Goal: Book appointment/travel/reservation

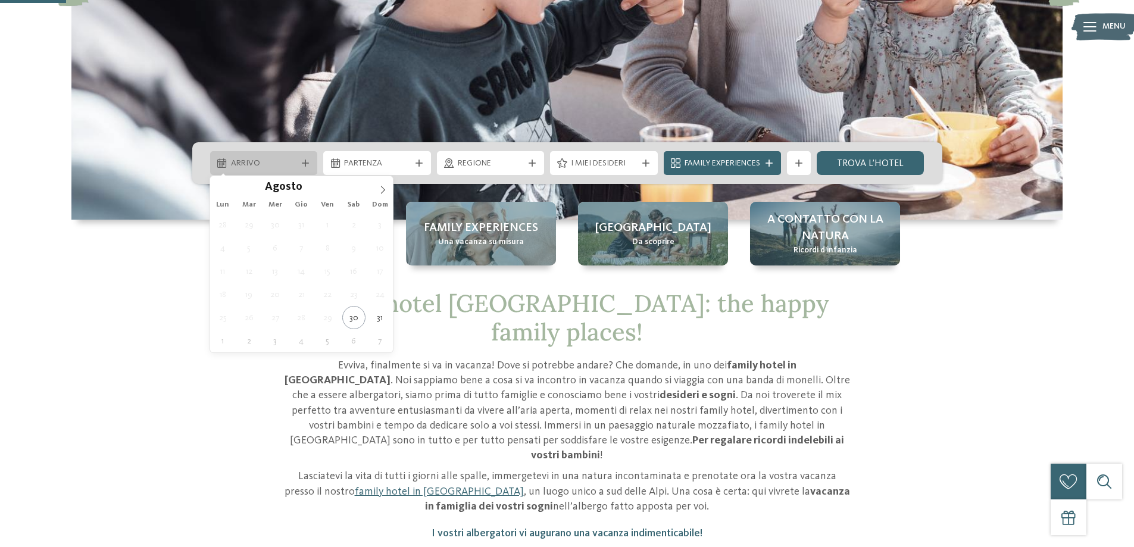
click at [283, 167] on span "Arrivo" at bounding box center [264, 164] width 66 height 12
click at [383, 193] on icon at bounding box center [383, 190] width 8 height 8
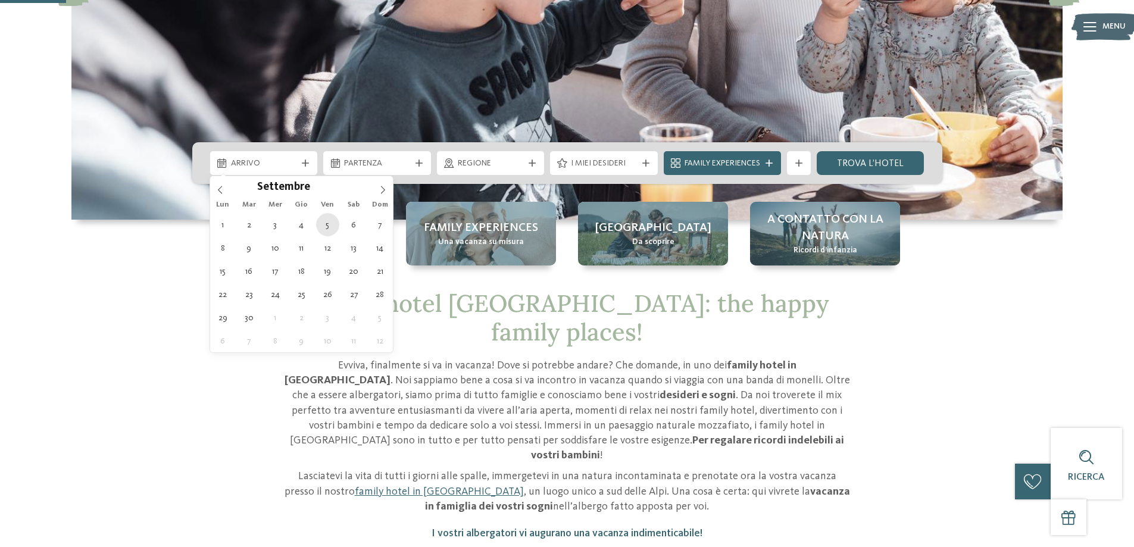
type div "05.09.2025"
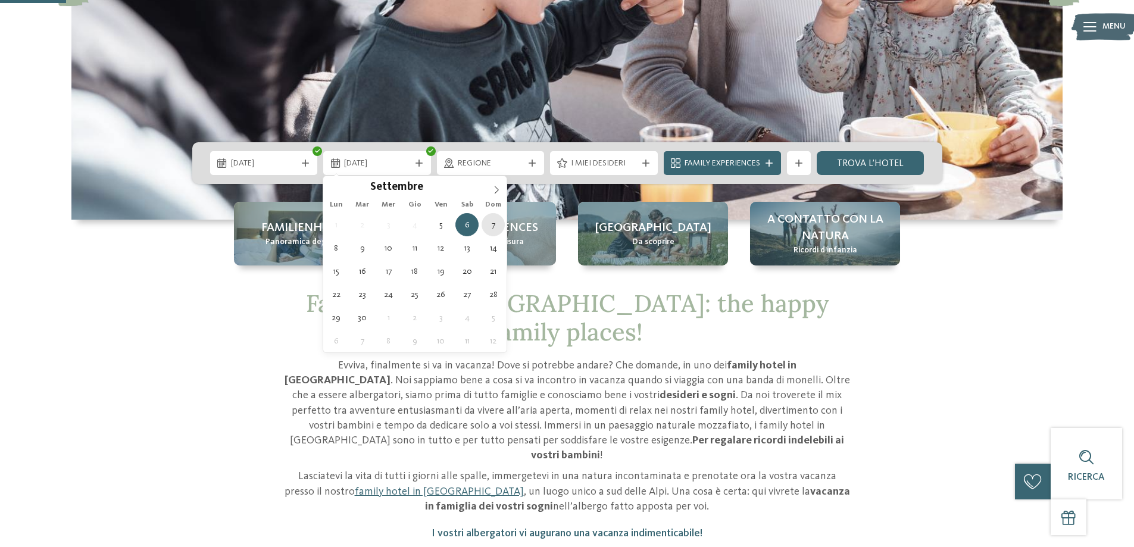
type div "[DATE]"
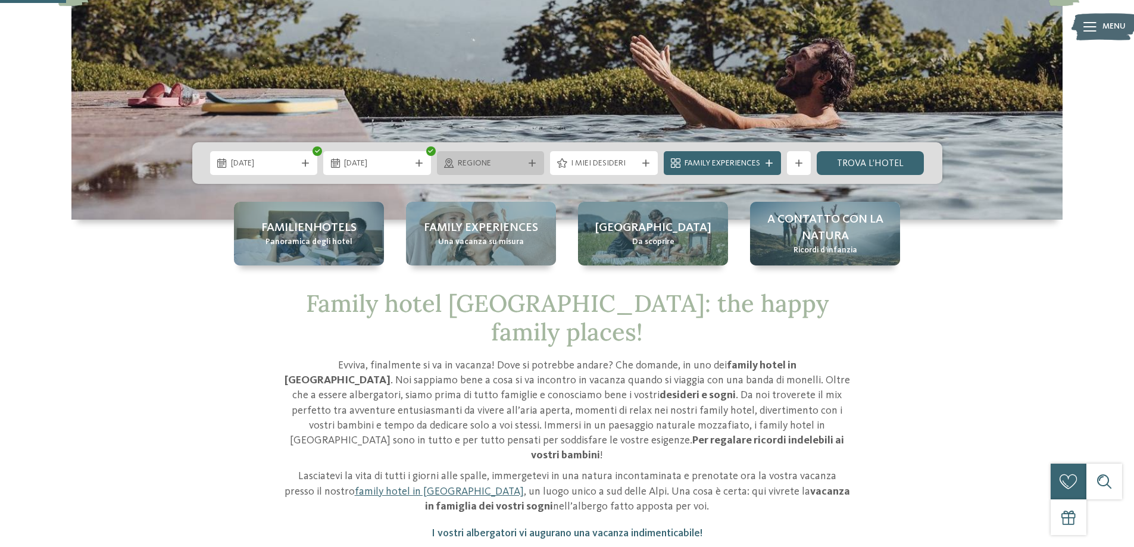
click at [529, 170] on div "Regione" at bounding box center [491, 163] width 108 height 24
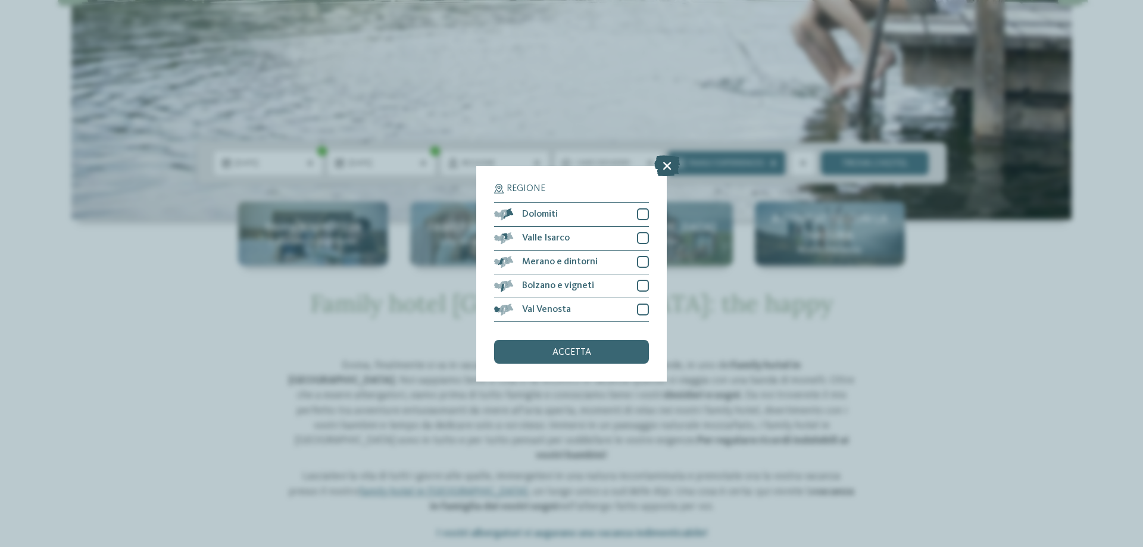
click at [666, 170] on icon at bounding box center [667, 165] width 26 height 21
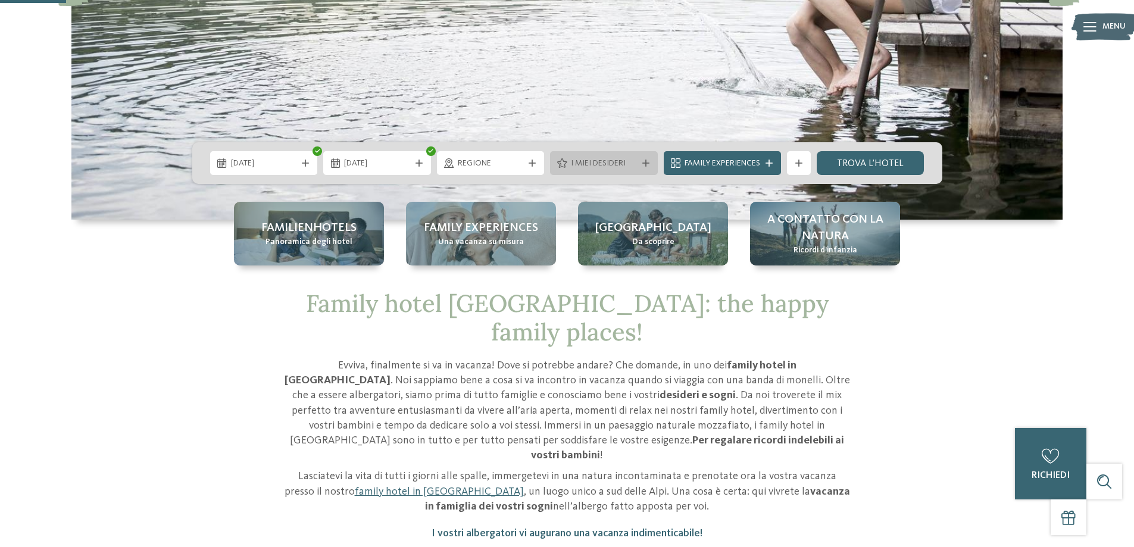
click at [644, 163] on icon at bounding box center [646, 163] width 7 height 7
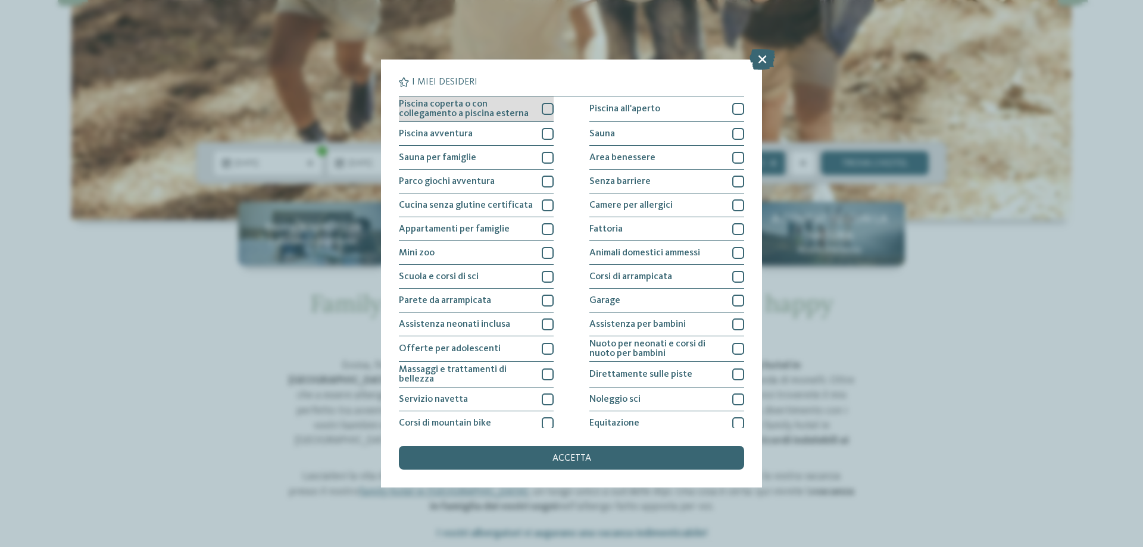
click at [527, 105] on span "Piscina coperta o con collegamento a piscina esterna" at bounding box center [466, 108] width 134 height 19
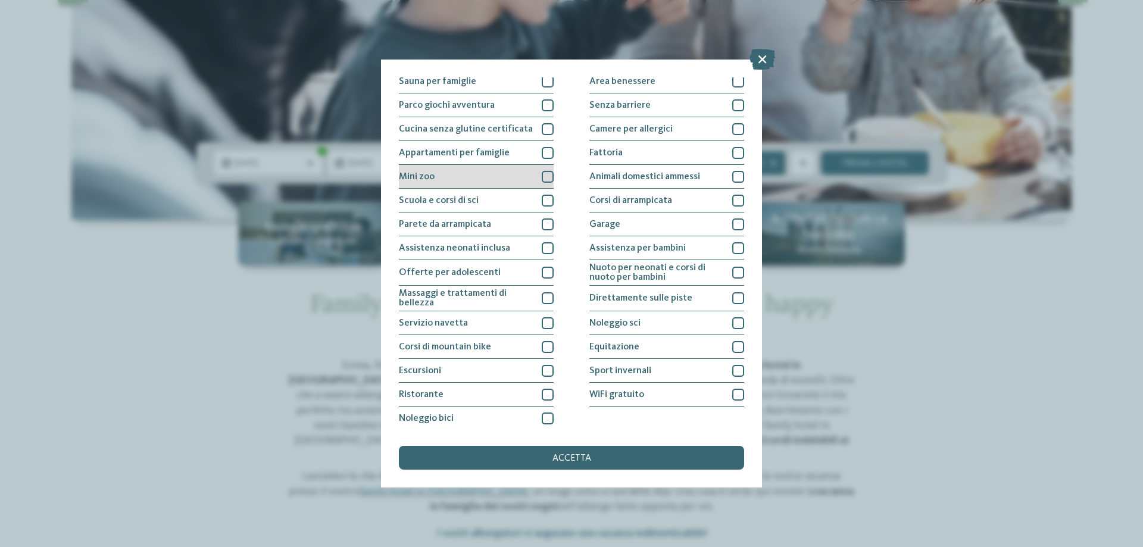
scroll to position [79, 0]
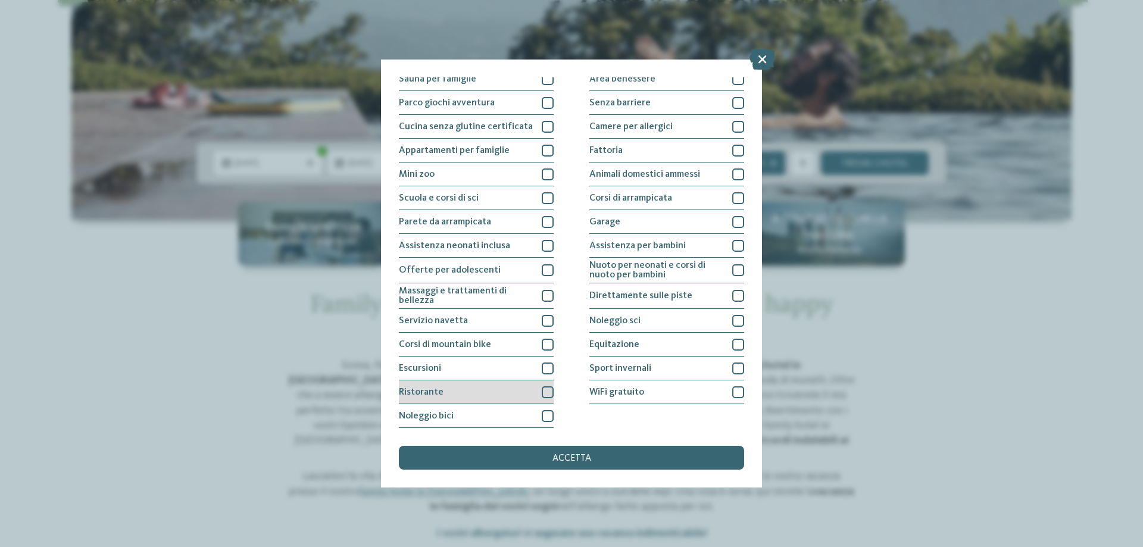
click at [525, 384] on div "Ristorante" at bounding box center [476, 393] width 155 height 24
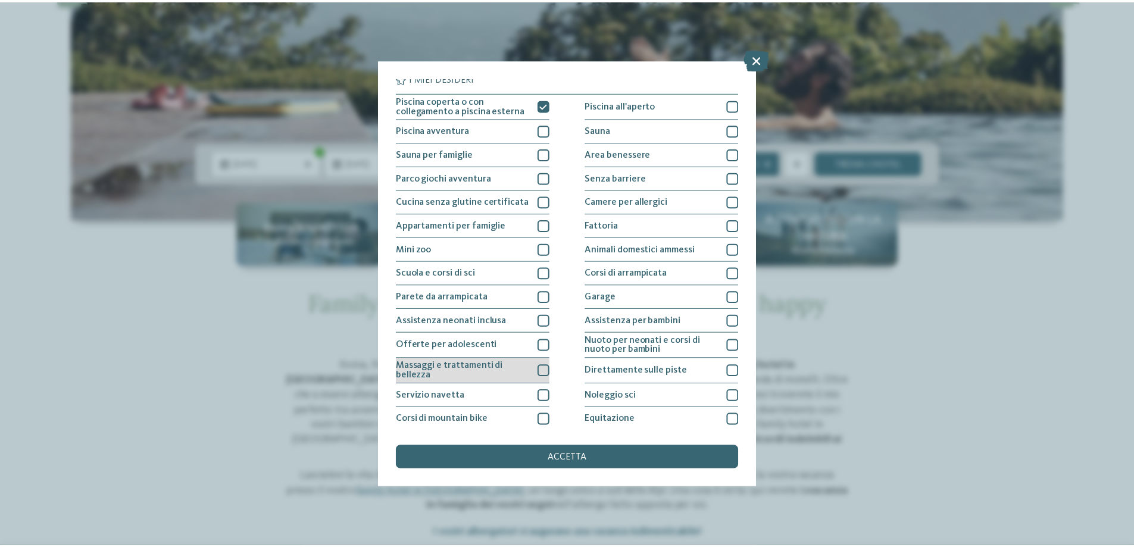
scroll to position [0, 0]
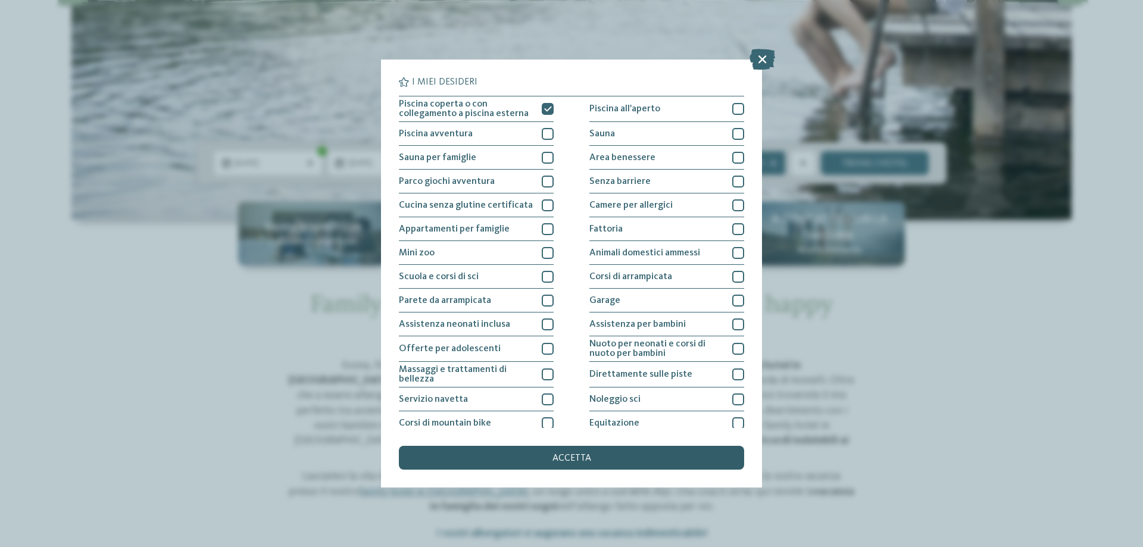
click at [599, 459] on div "accetta" at bounding box center [571, 458] width 345 height 24
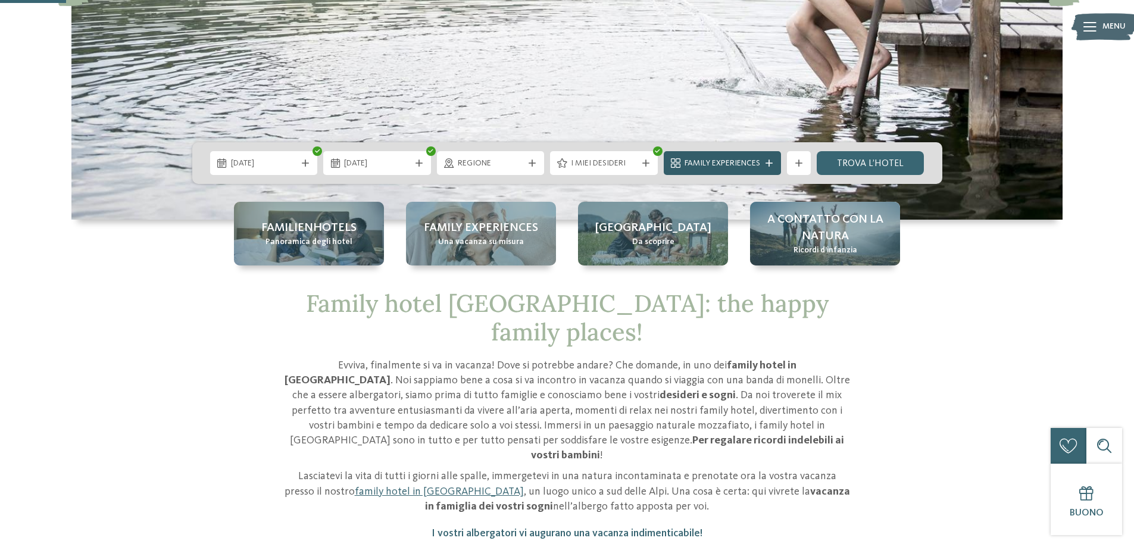
click at [766, 156] on div "Family Experiences" at bounding box center [722, 163] width 117 height 24
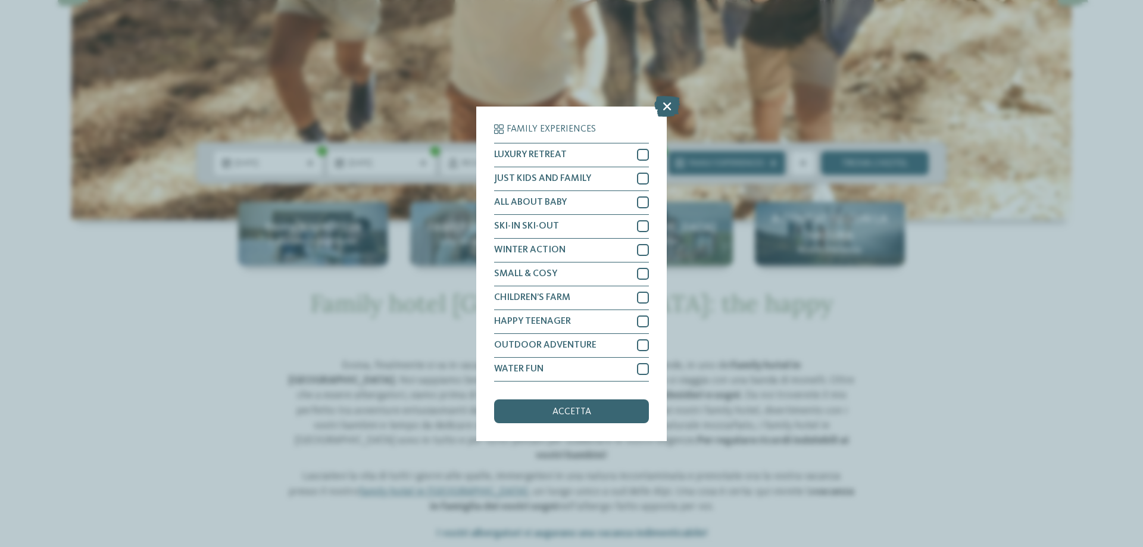
drag, startPoint x: 1064, startPoint y: 251, endPoint x: 906, endPoint y: 242, distance: 157.4
click at [1064, 252] on div "Family Experiences LUXURY RETREAT JUST KIDS AND FAMILY" at bounding box center [571, 273] width 1143 height 547
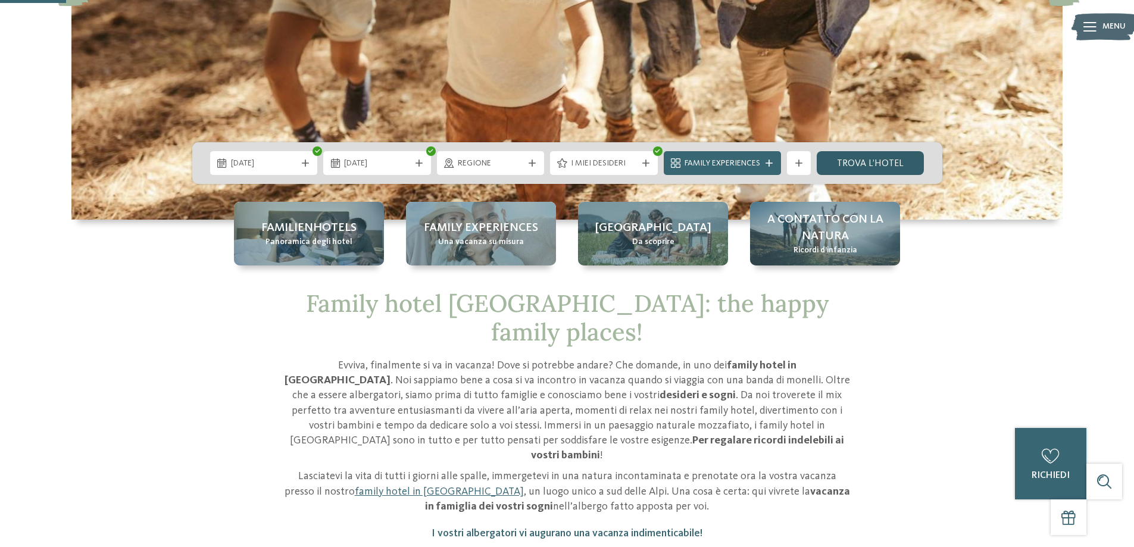
click at [874, 159] on link "trova l’hotel" at bounding box center [871, 163] width 108 height 24
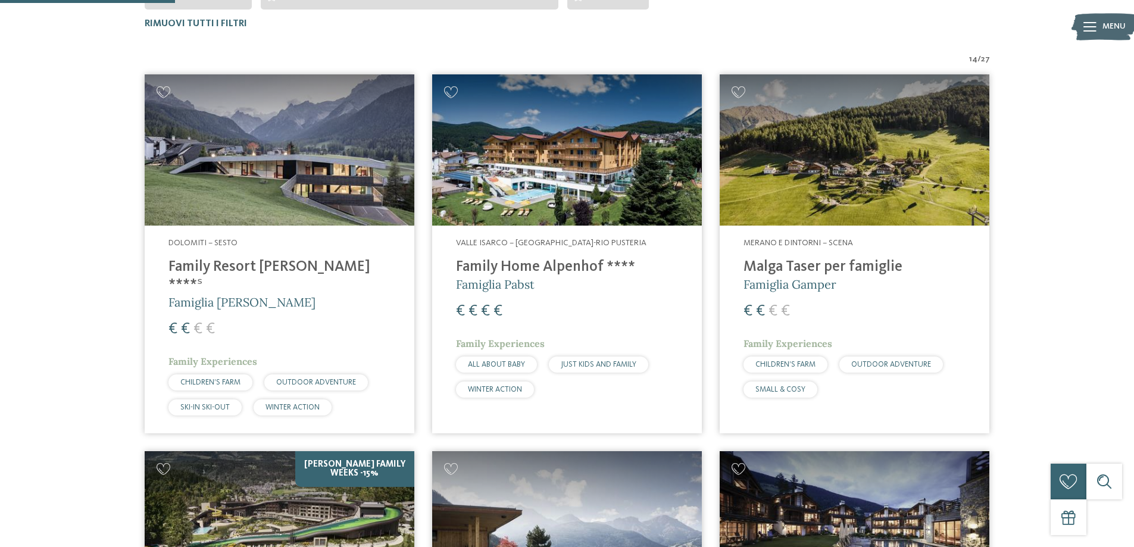
click at [532, 180] on img at bounding box center [567, 150] width 270 height 152
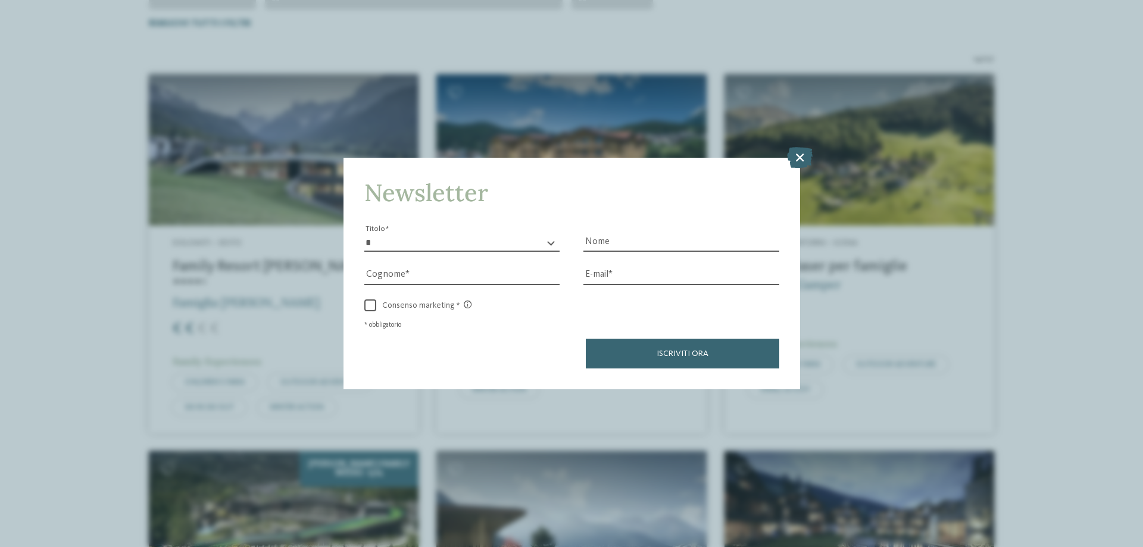
drag, startPoint x: 802, startPoint y: 158, endPoint x: 793, endPoint y: 154, distance: 9.9
click at [802, 158] on icon at bounding box center [800, 157] width 26 height 21
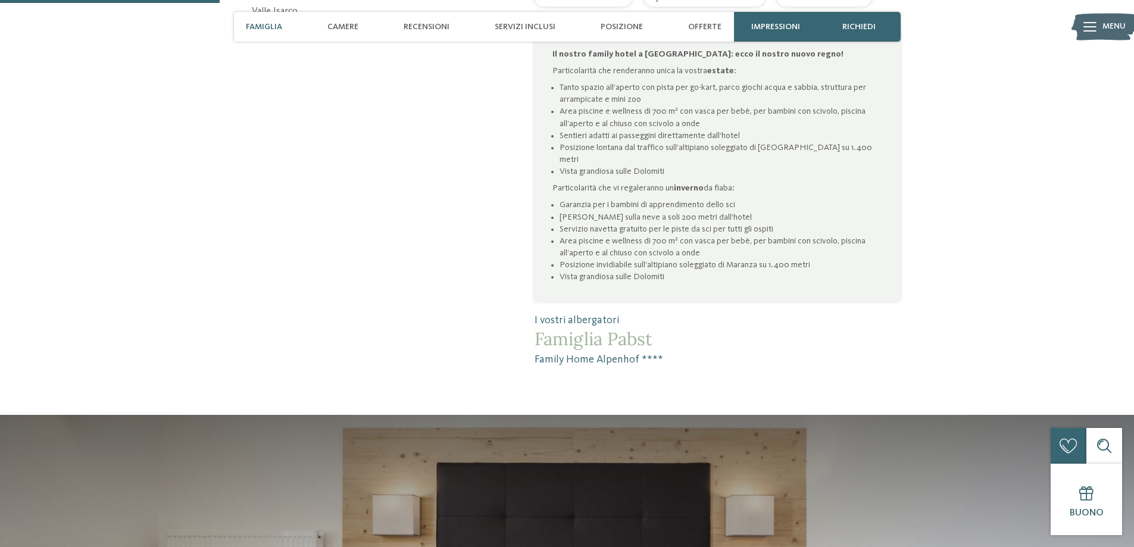
scroll to position [774, 0]
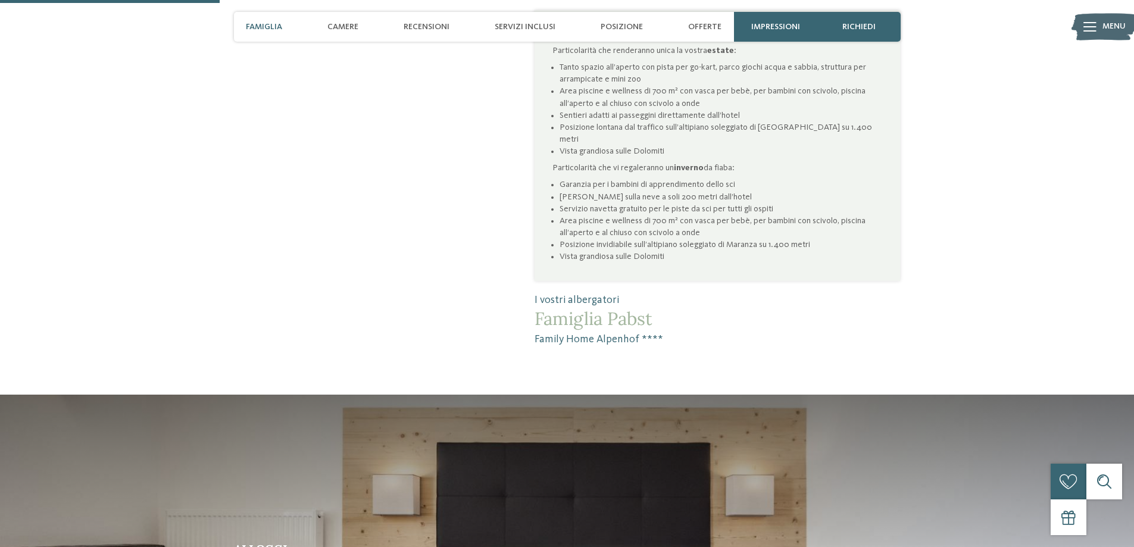
click at [1087, 32] on div at bounding box center [1090, 27] width 13 height 30
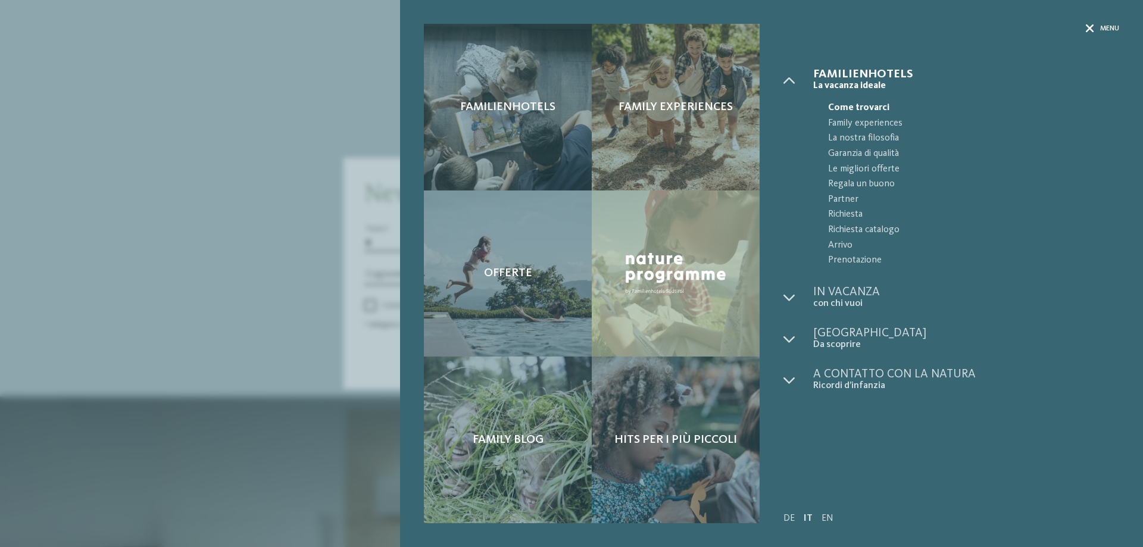
click at [1095, 28] on div "Menu" at bounding box center [1102, 29] width 33 height 10
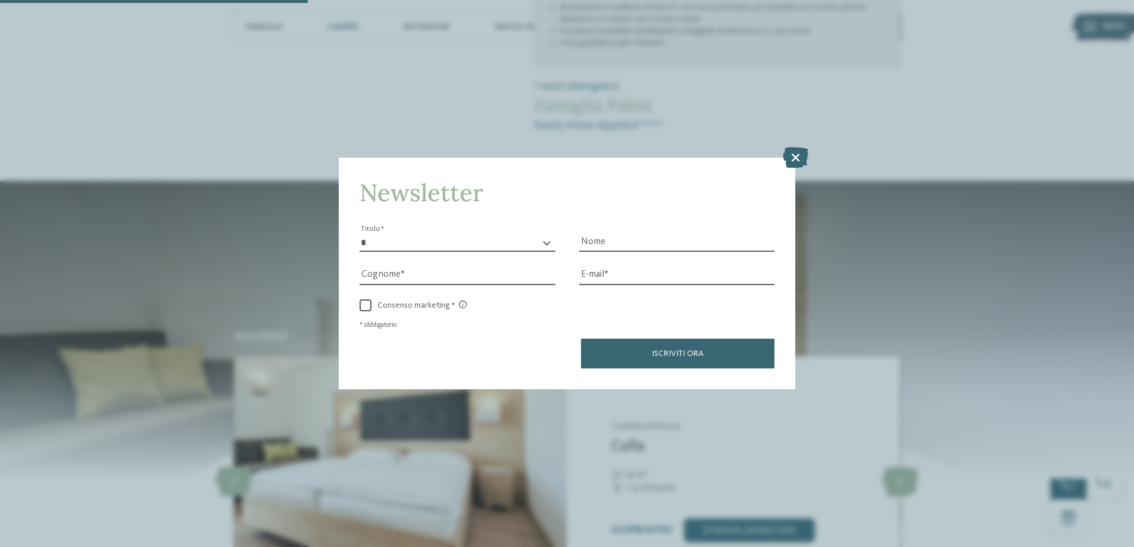
scroll to position [1131, 0]
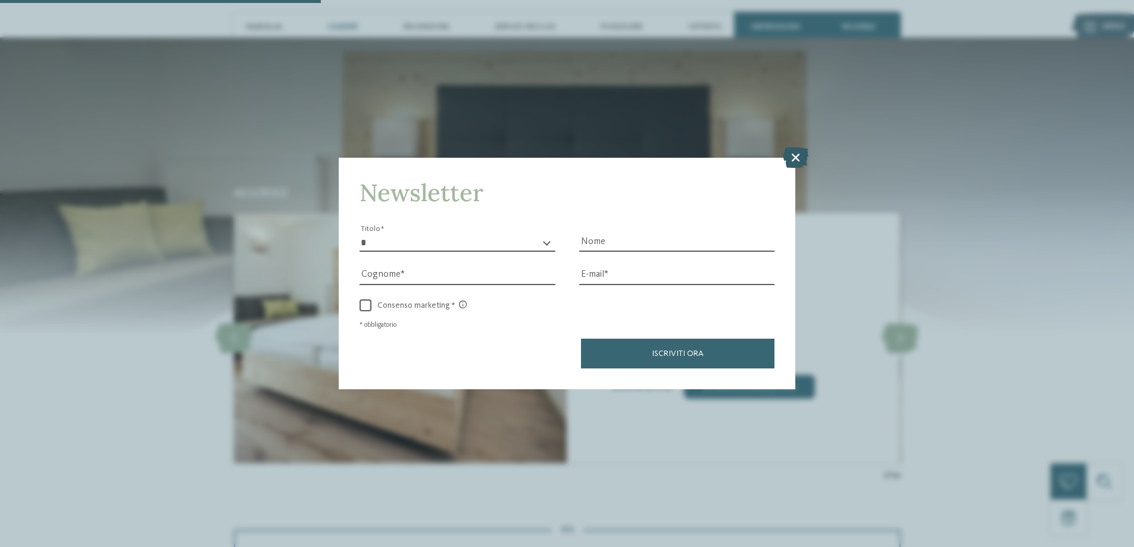
click at [792, 154] on icon at bounding box center [796, 157] width 26 height 21
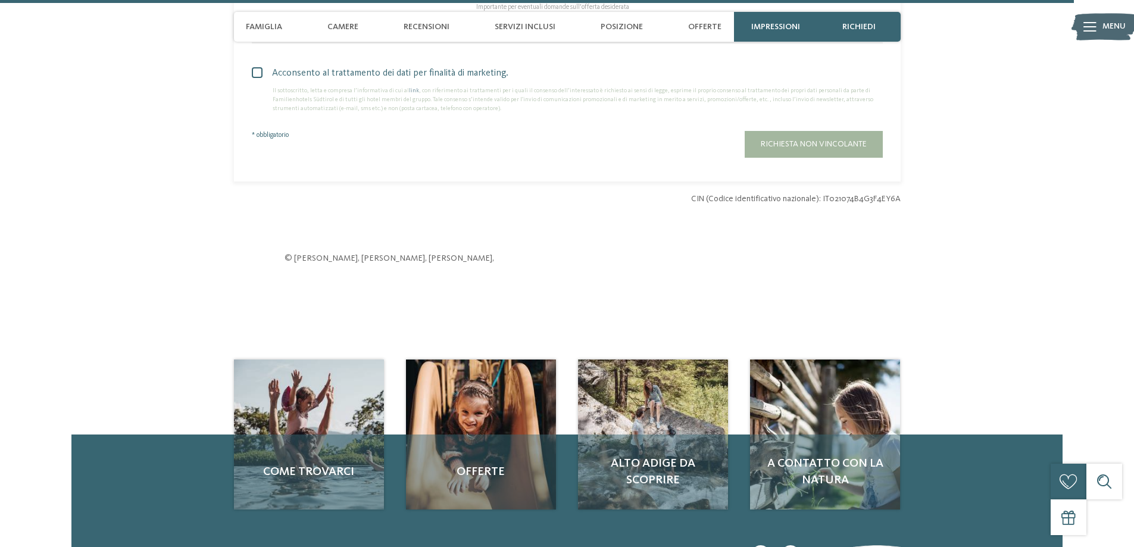
scroll to position [3811, 0]
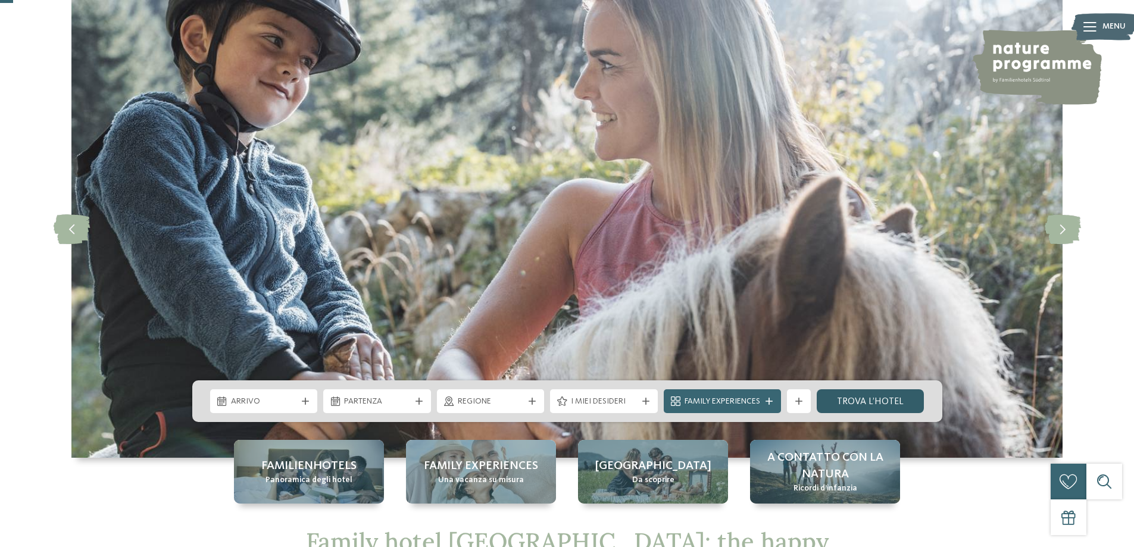
click at [863, 394] on link "trova l’hotel" at bounding box center [871, 401] width 108 height 24
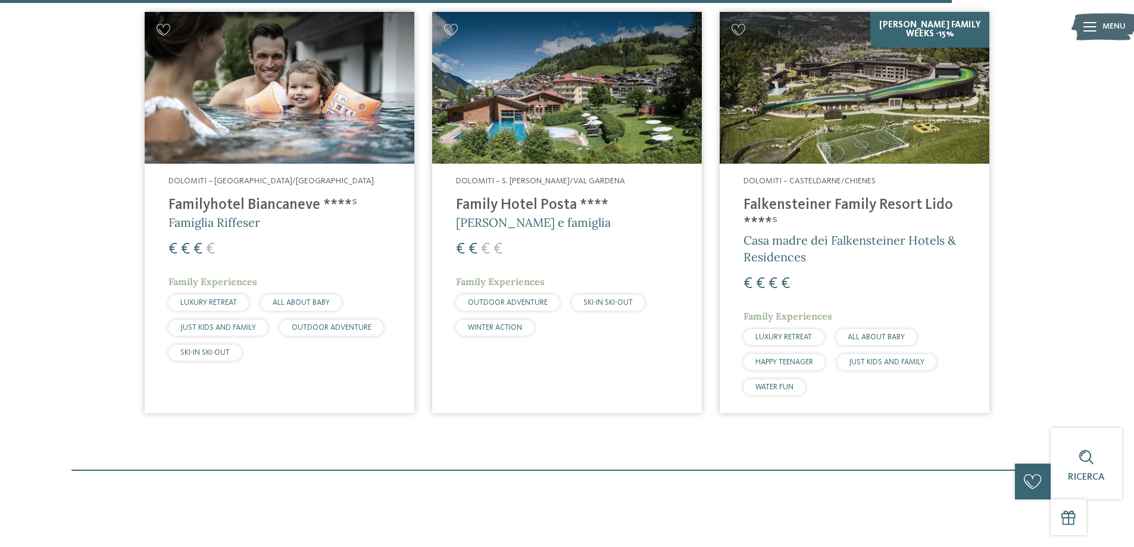
scroll to position [3335, 0]
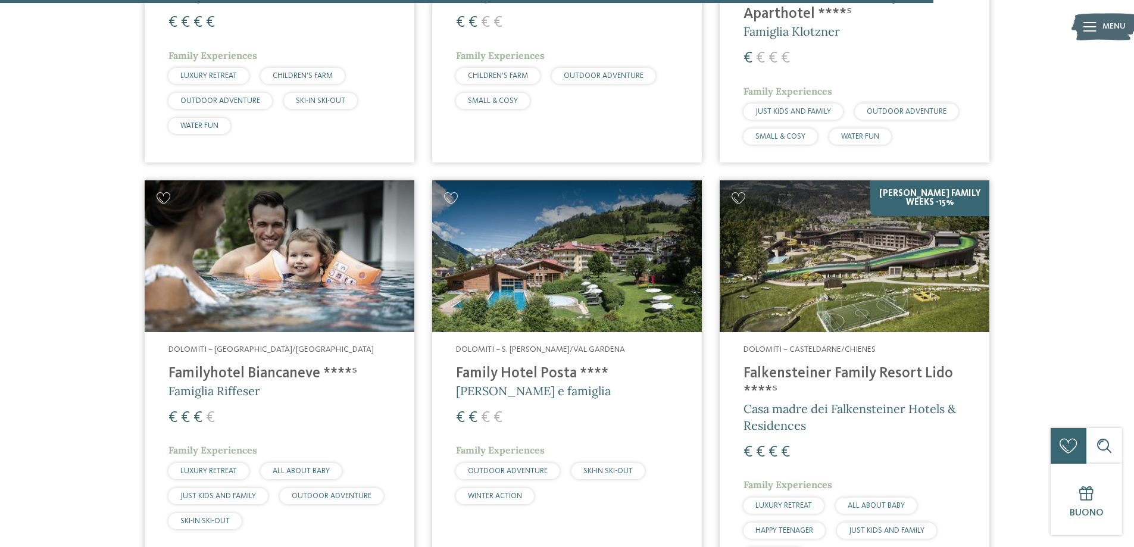
click at [263, 264] on img at bounding box center [280, 256] width 270 height 152
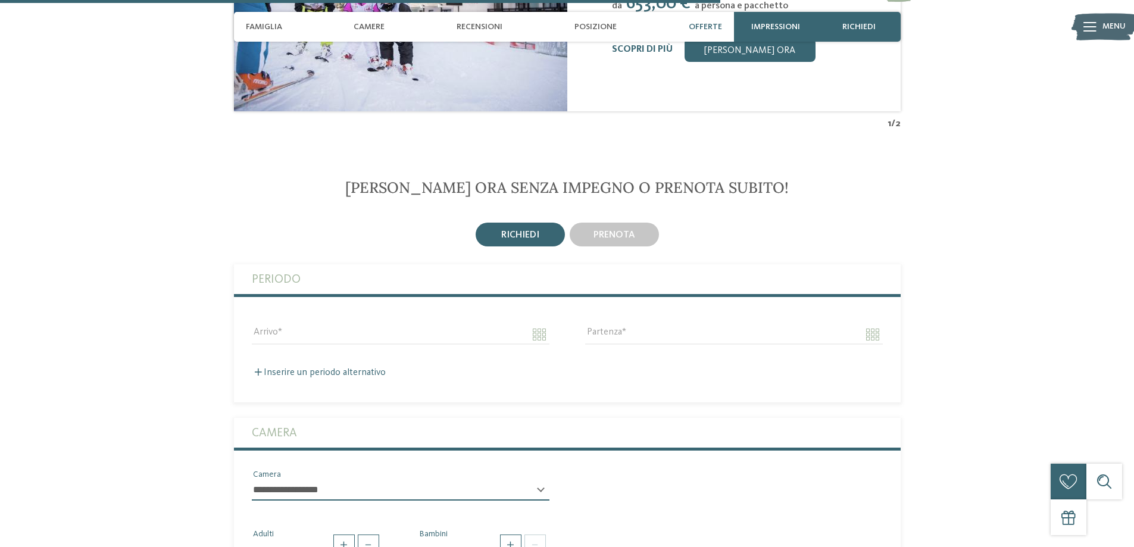
scroll to position [2084, 0]
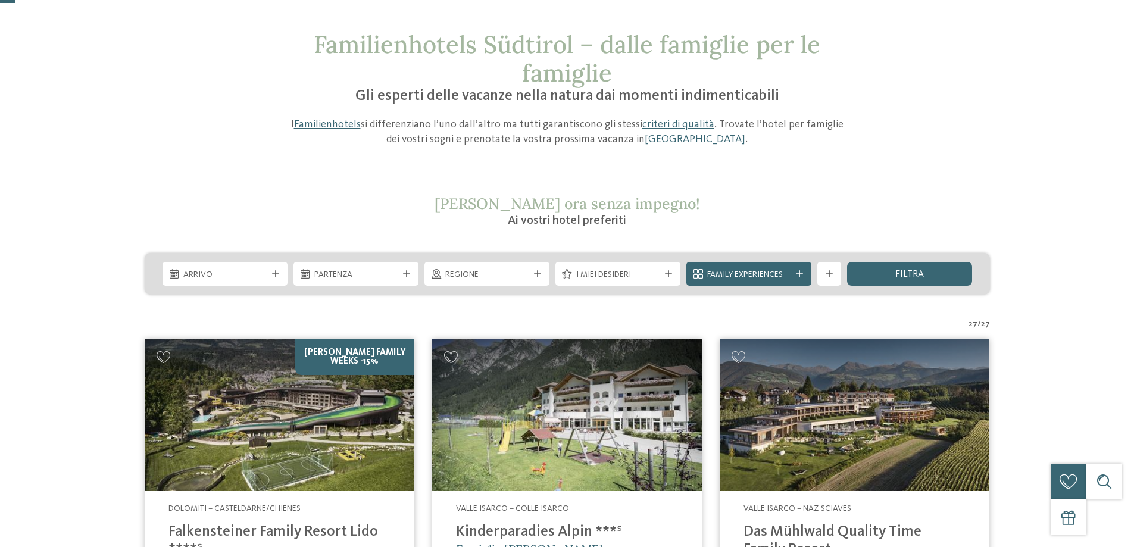
scroll to position [179, 0]
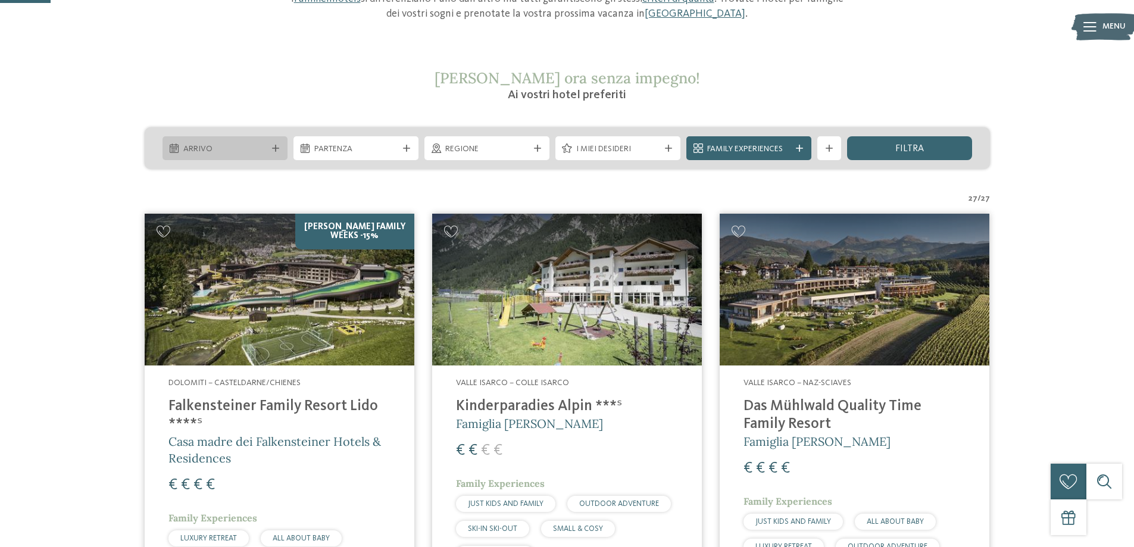
click at [263, 154] on span "Arrivo" at bounding box center [224, 150] width 83 height 12
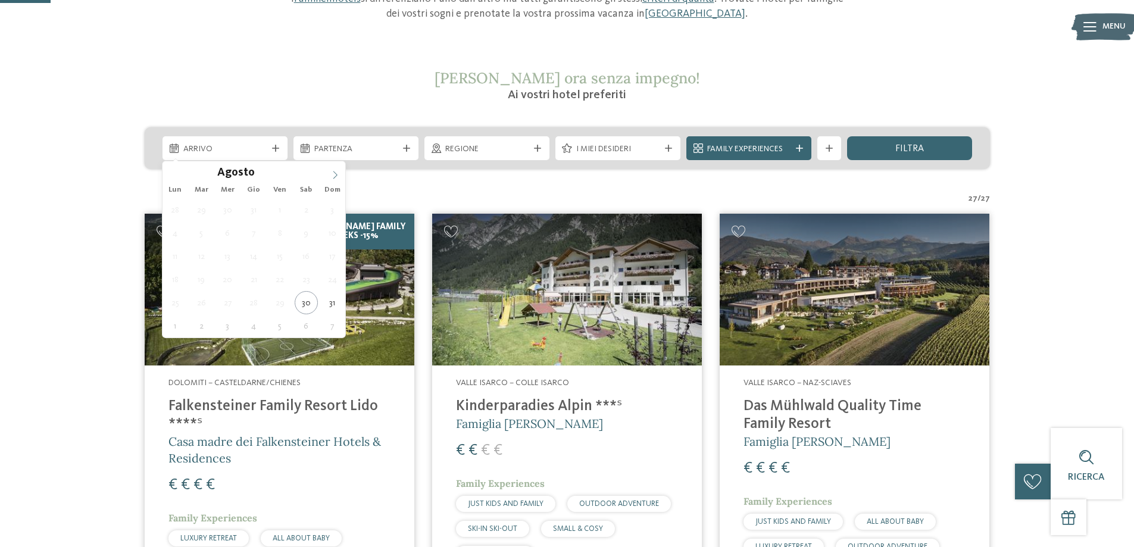
click at [330, 177] on span at bounding box center [335, 171] width 20 height 20
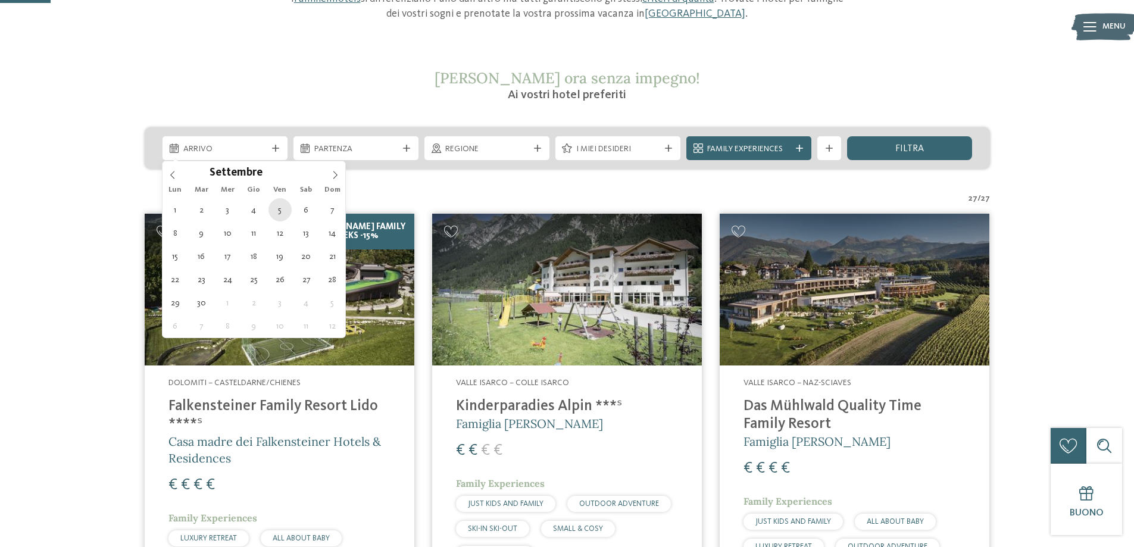
type div "05.09.2025"
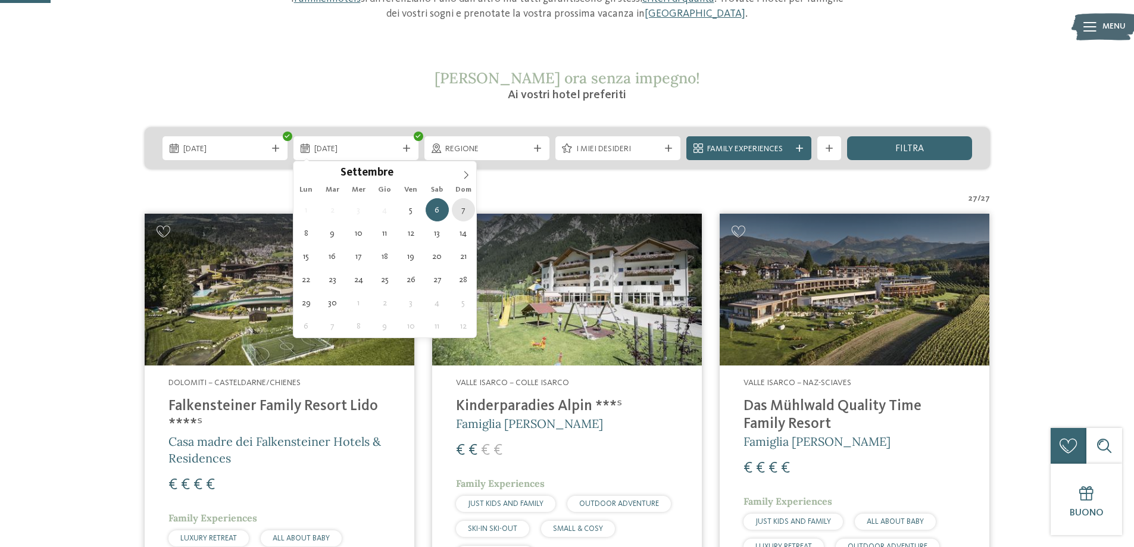
type div "07.09.2025"
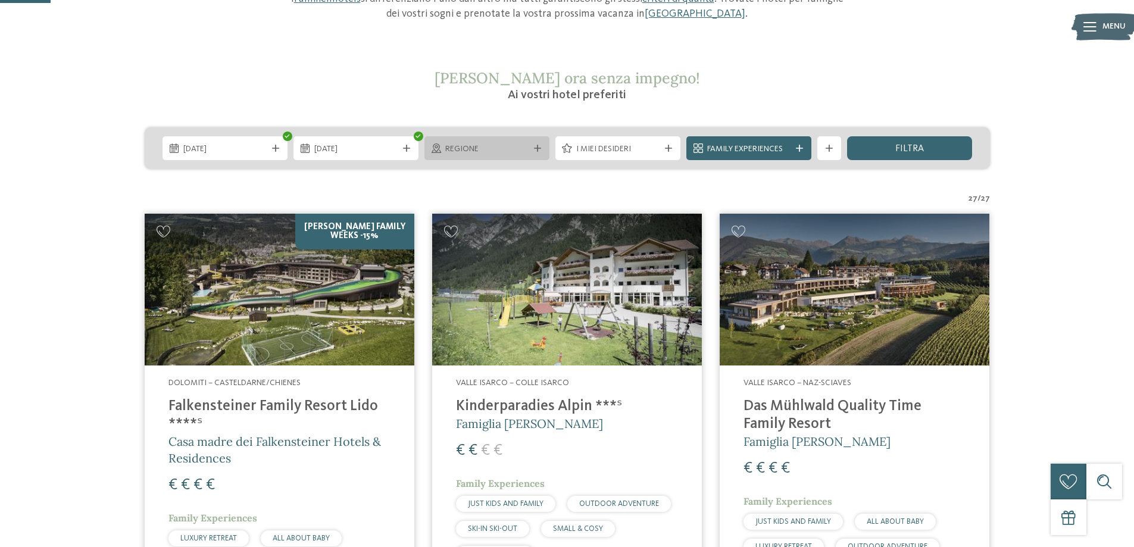
click at [535, 151] on icon at bounding box center [537, 148] width 7 height 7
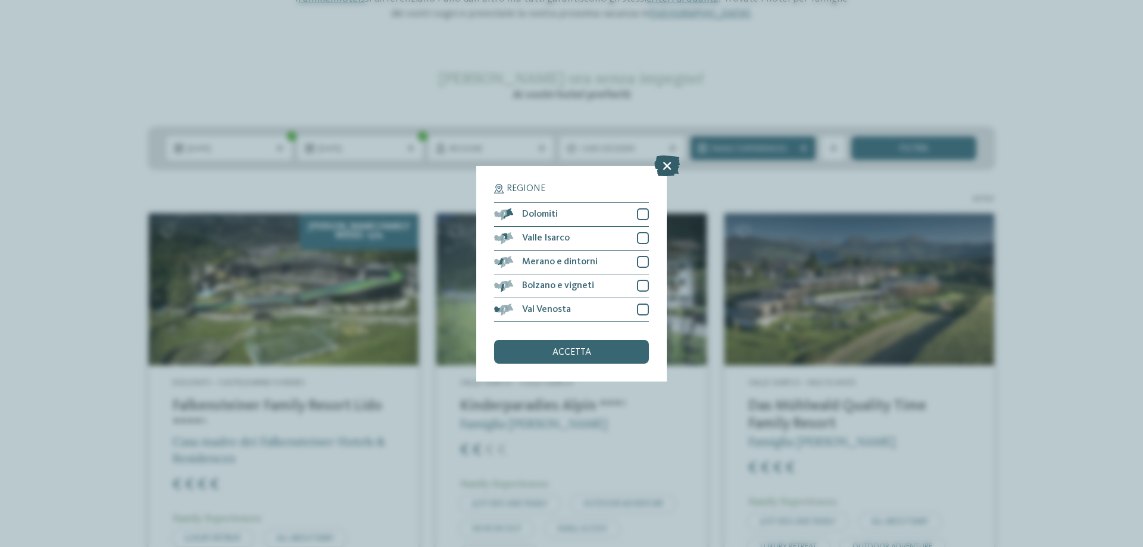
click at [666, 160] on icon at bounding box center [667, 165] width 26 height 21
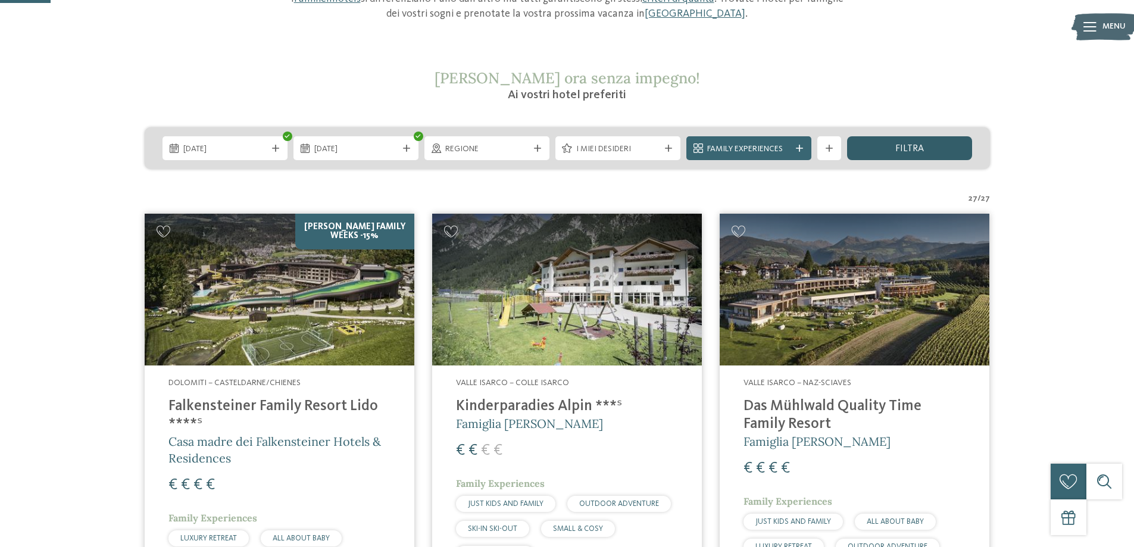
click at [895, 145] on div "filtra" at bounding box center [909, 148] width 125 height 24
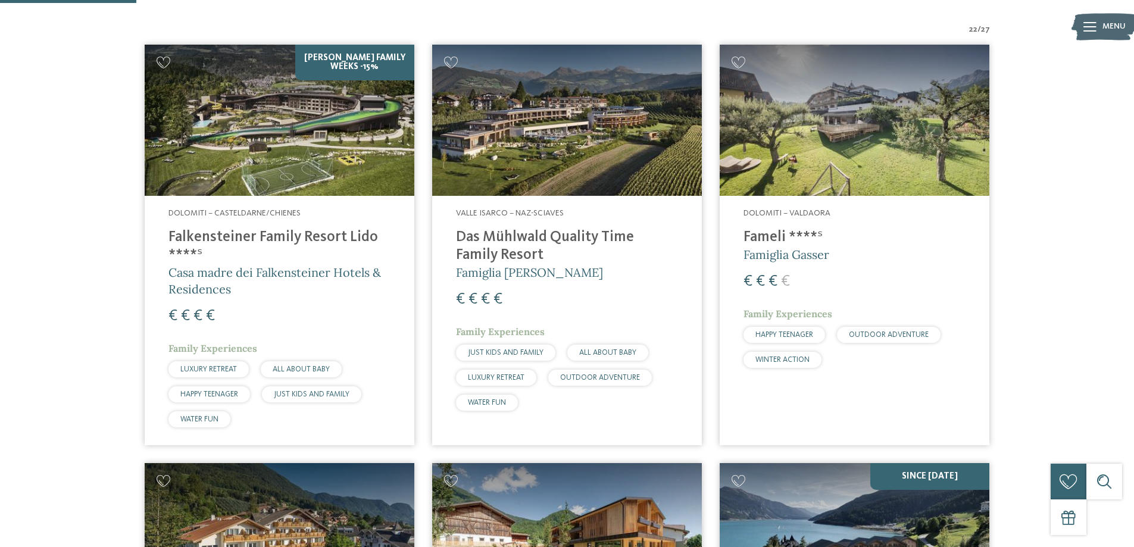
scroll to position [450, 0]
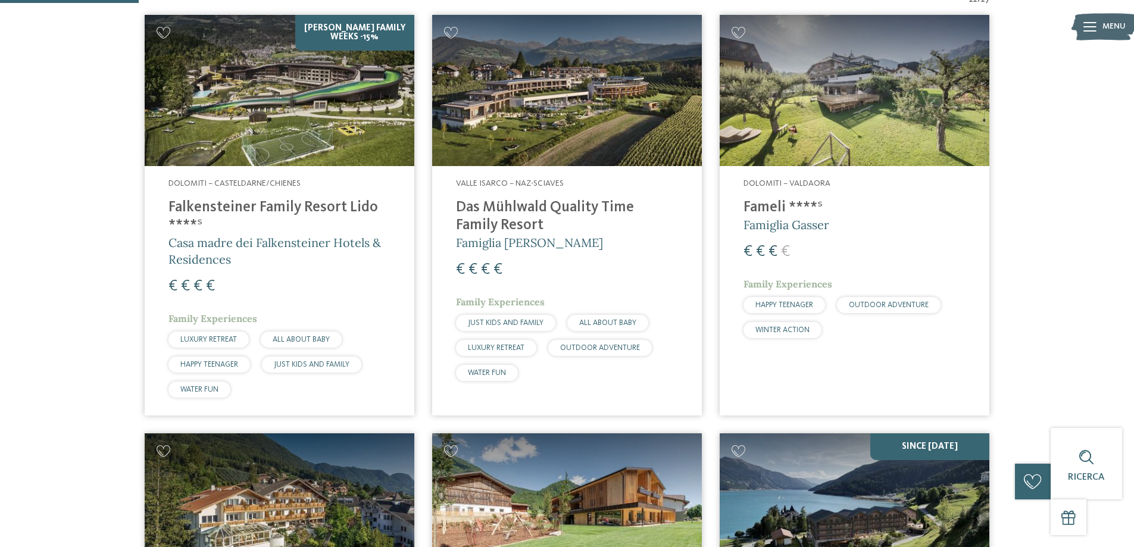
click at [291, 164] on img at bounding box center [280, 91] width 270 height 152
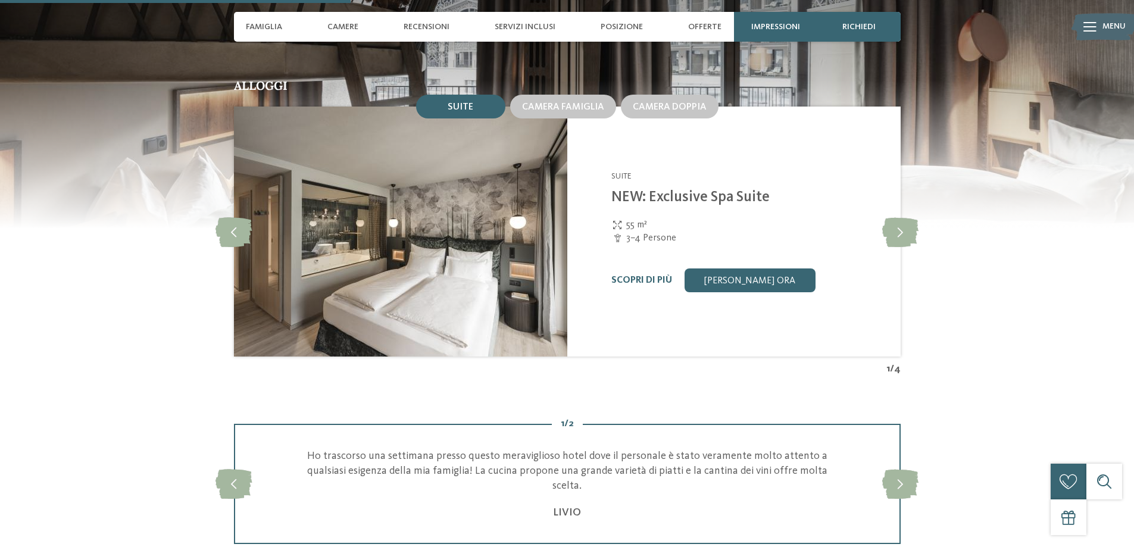
scroll to position [1251, 0]
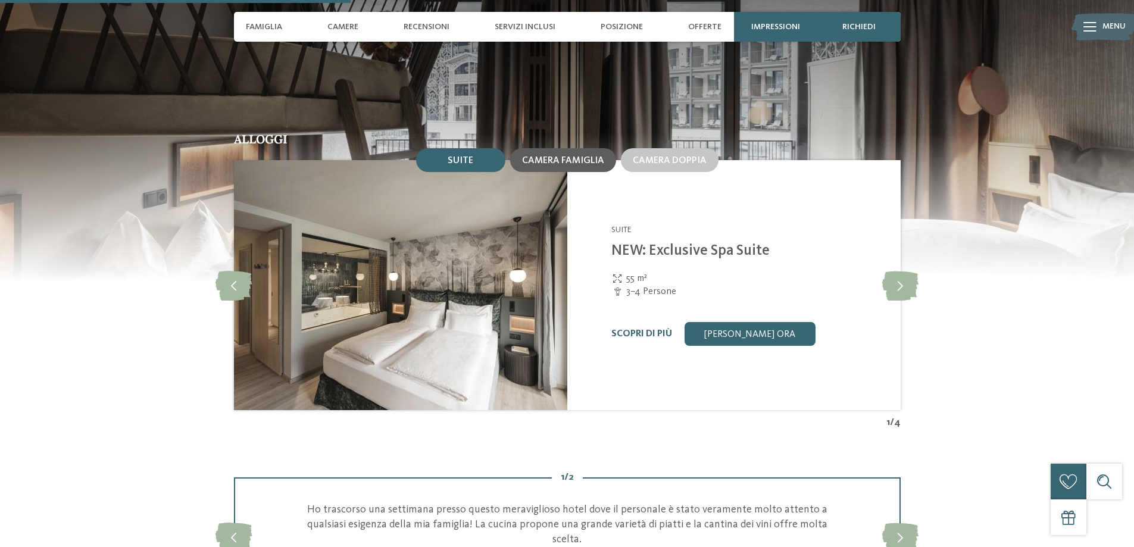
click at [569, 160] on span "Camera famiglia" at bounding box center [563, 161] width 82 height 10
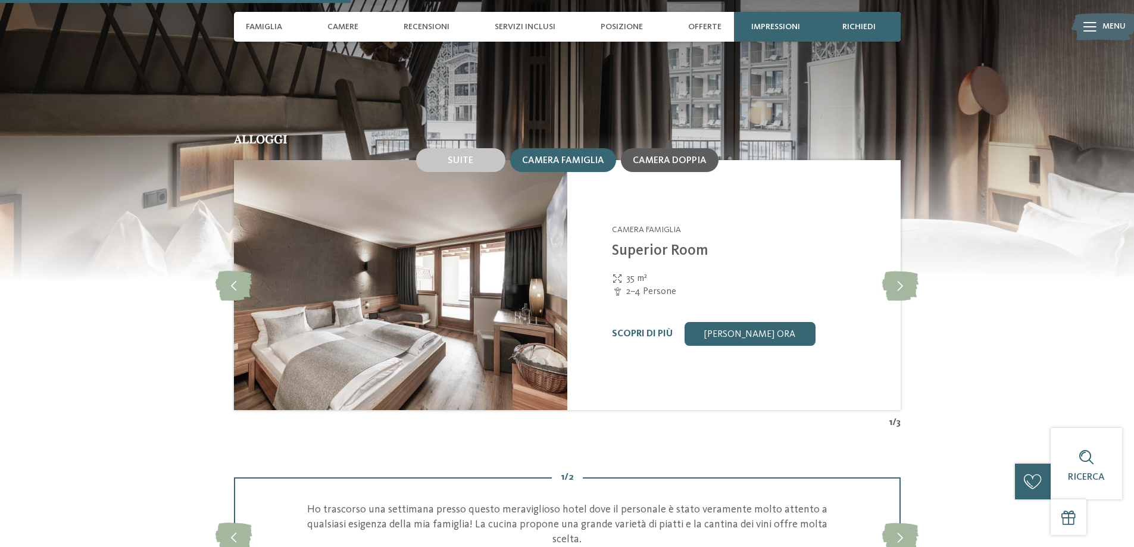
click at [668, 167] on div "Camera doppia" at bounding box center [670, 160] width 98 height 24
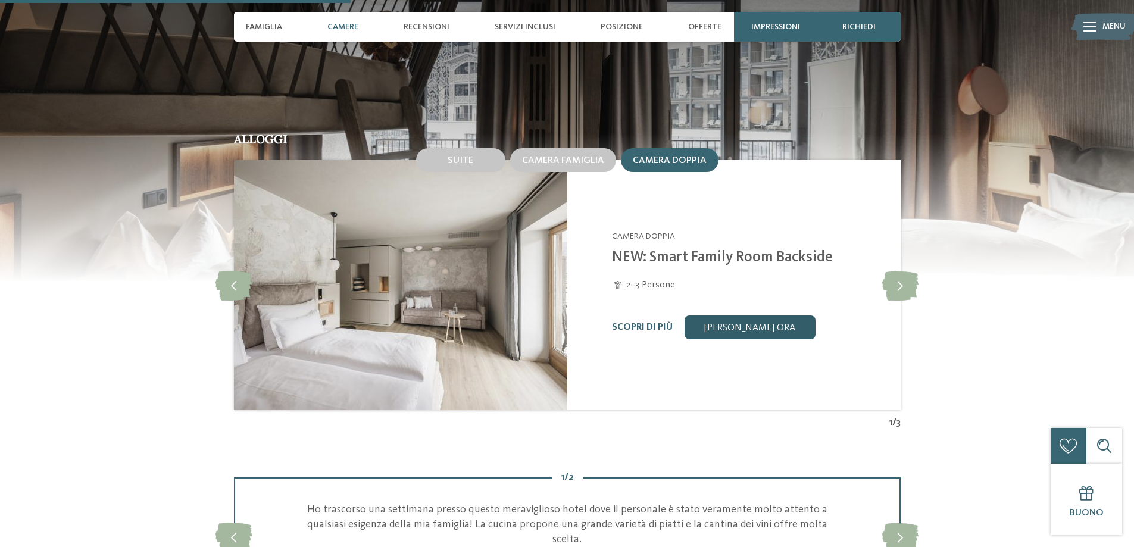
click at [707, 327] on link "[PERSON_NAME] ora" at bounding box center [750, 328] width 131 height 24
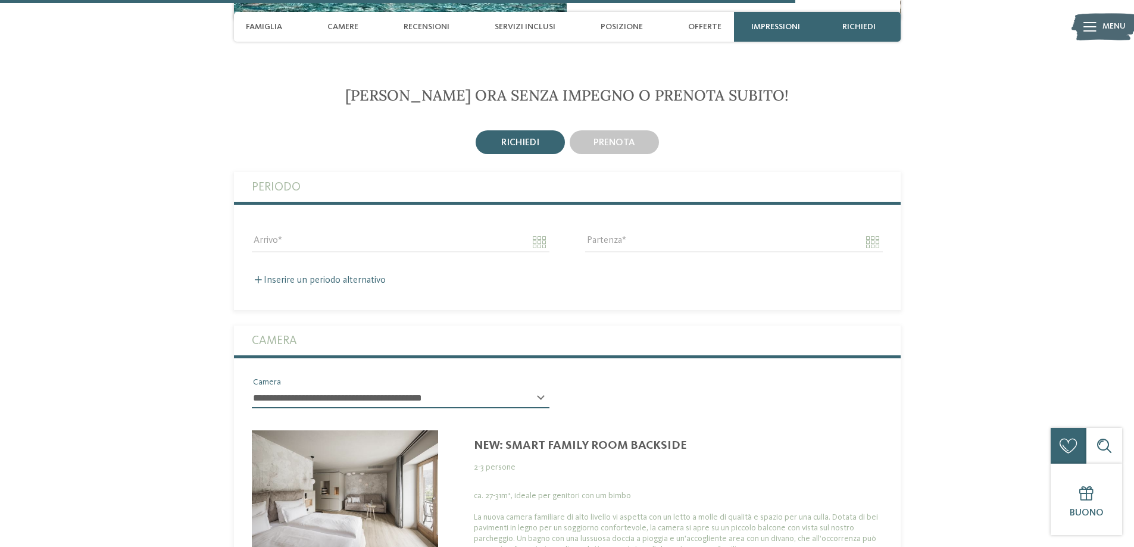
scroll to position [3008, 0]
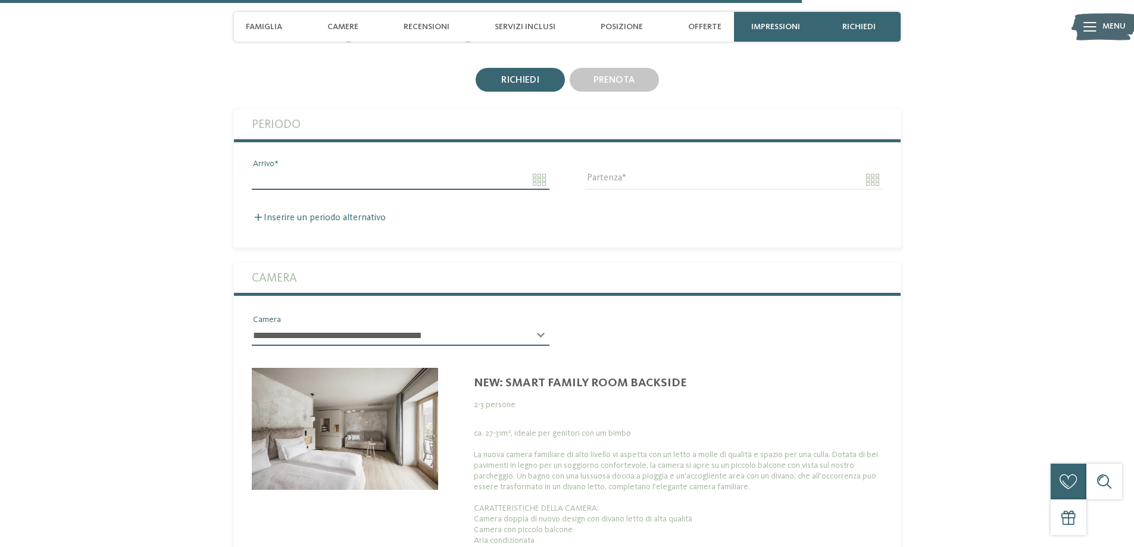
click at [539, 183] on input "Arrivo" at bounding box center [401, 180] width 298 height 20
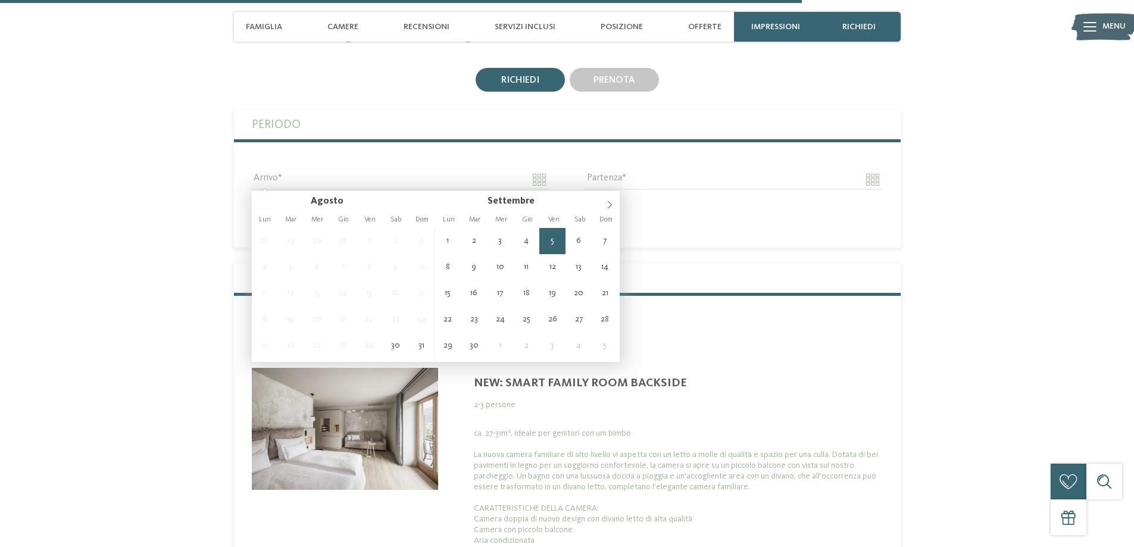
type input "**********"
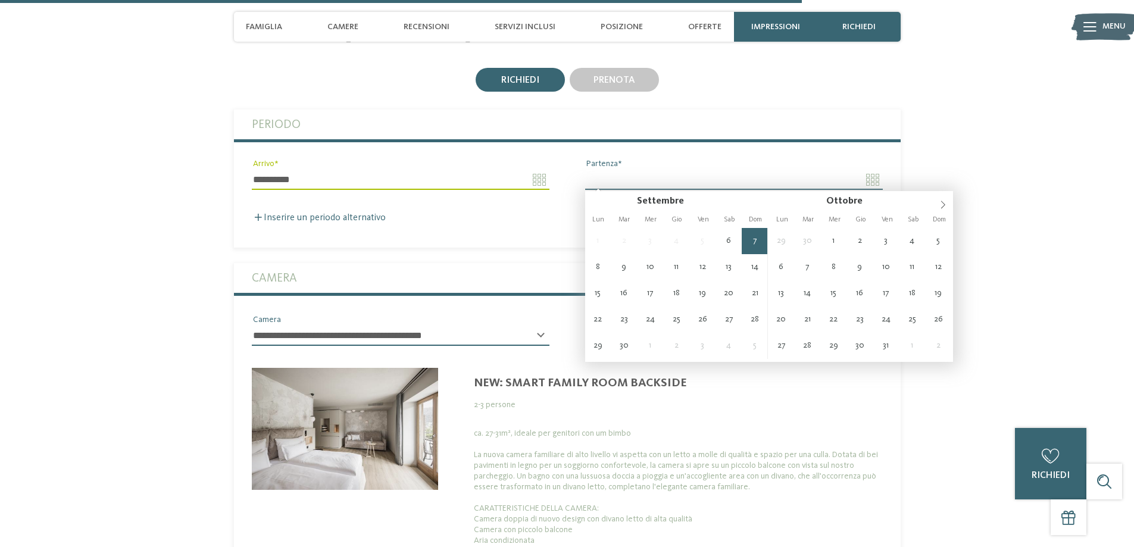
type input "**********"
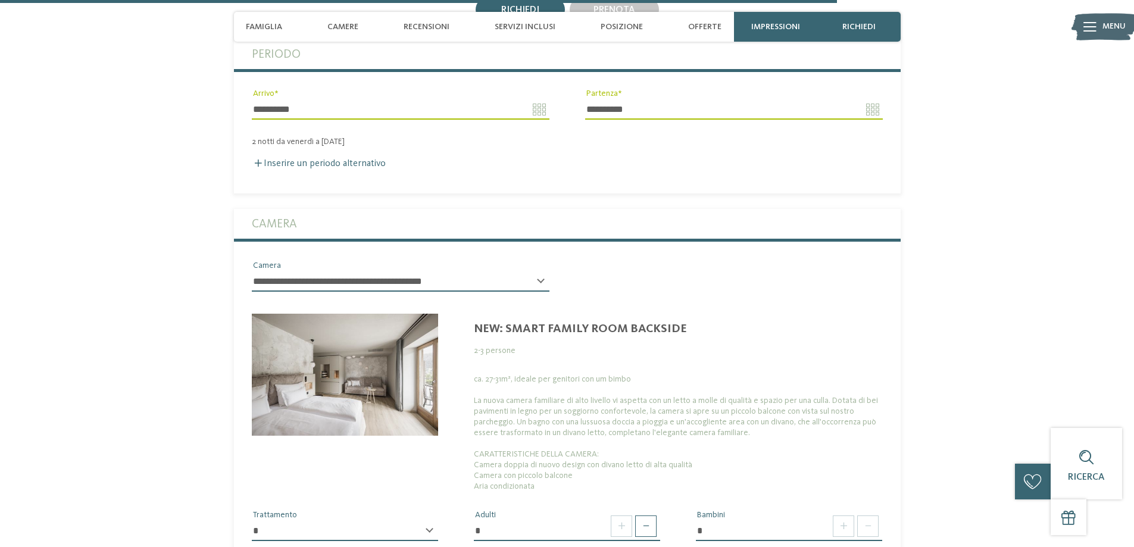
scroll to position [3186, 0]
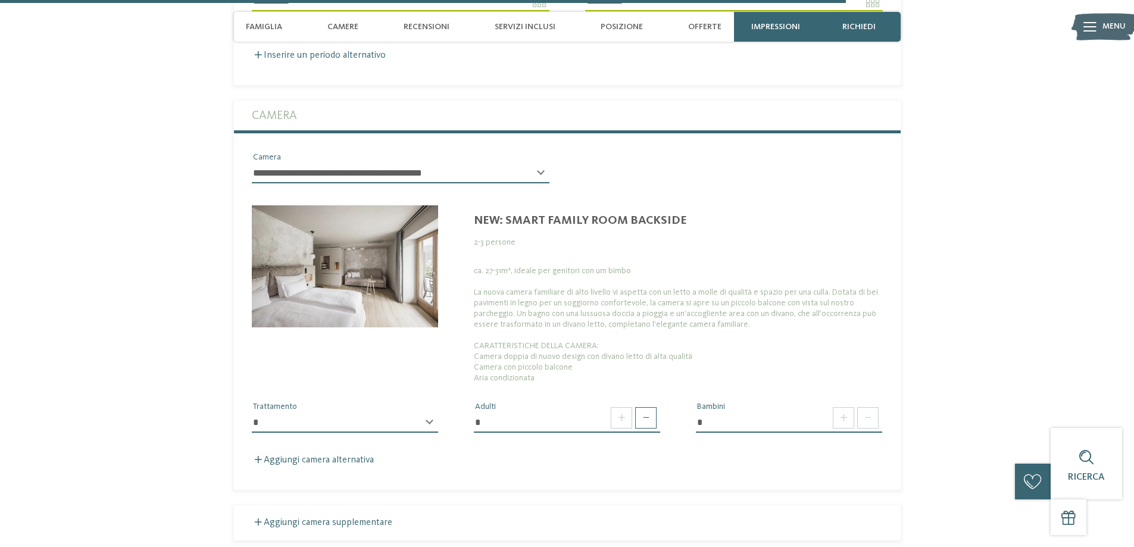
click at [539, 180] on select "**********" at bounding box center [401, 173] width 298 height 20
click at [832, 205] on div "NEW: Smart Family Room Backside 2 - 3 persone ca. 27-31m², ideale per genitori …" at bounding box center [678, 289] width 445 height 190
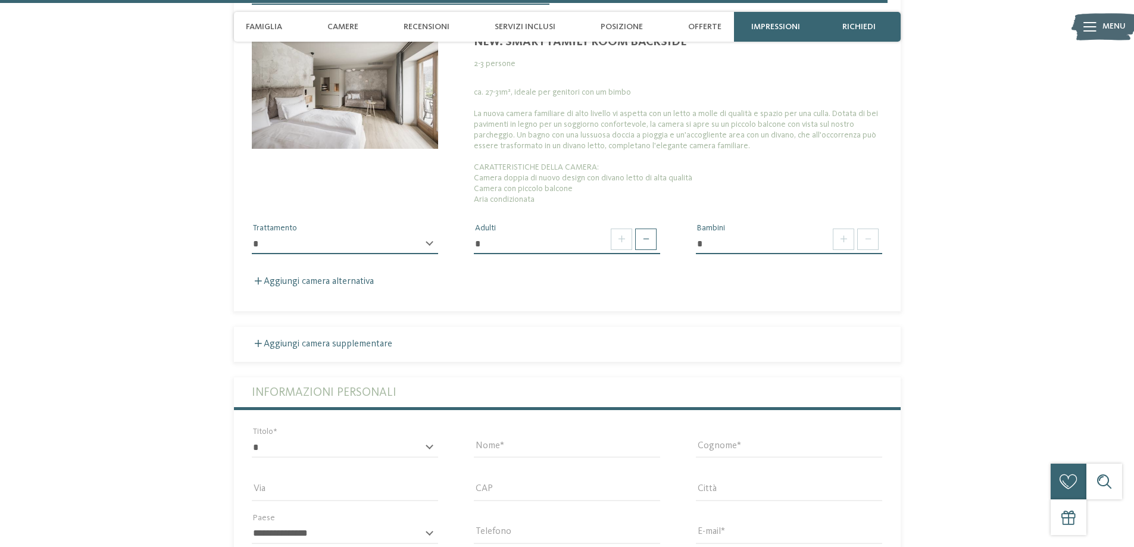
scroll to position [3306, 0]
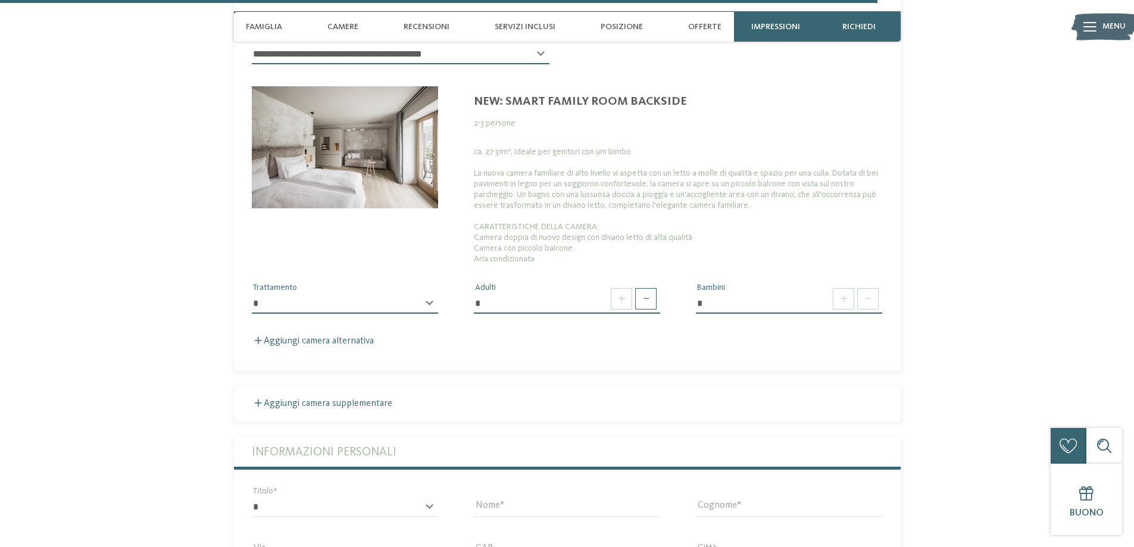
click at [426, 302] on div "**********" at bounding box center [345, 309] width 186 height 30
click at [429, 305] on div "**********" at bounding box center [345, 309] width 186 height 30
click at [314, 302] on select "**********" at bounding box center [345, 304] width 186 height 20
click at [398, 305] on select "**********" at bounding box center [345, 304] width 186 height 20
click at [429, 308] on select "**********" at bounding box center [345, 304] width 186 height 20
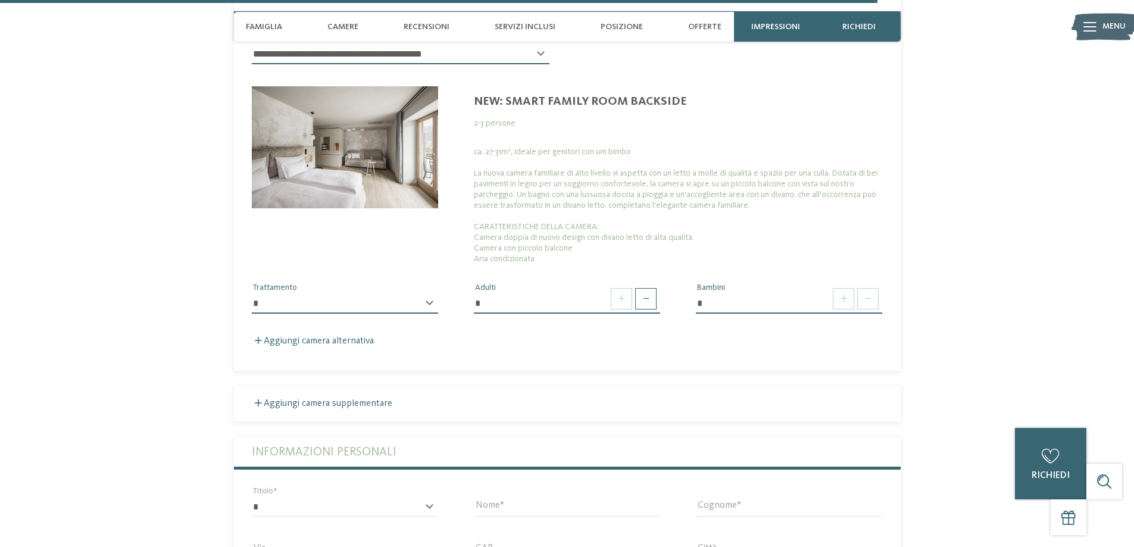
click at [399, 289] on div "**********" at bounding box center [345, 303] width 222 height 42
click at [386, 305] on select "**********" at bounding box center [345, 304] width 186 height 20
select select "*"
click at [252, 294] on select "**********" at bounding box center [345, 304] width 186 height 20
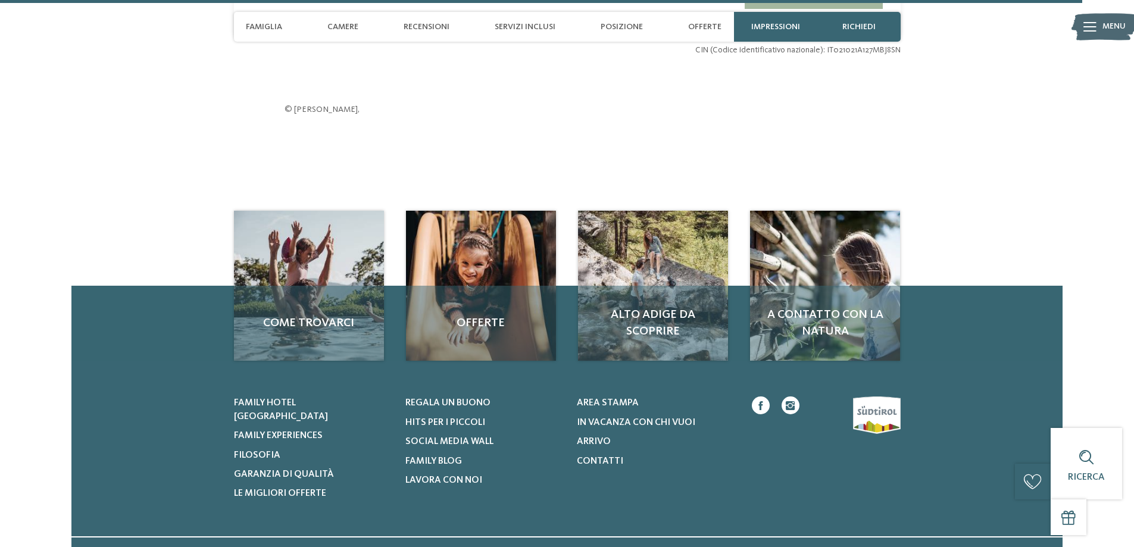
scroll to position [4080, 0]
